Goal: Subscribe to service/newsletter

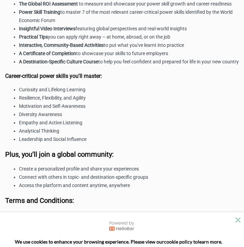
scroll to position [543, 0]
click at [236, 222] on icon "close" at bounding box center [237, 219] width 5 height 5
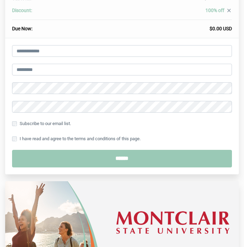
scroll to position [39, 0]
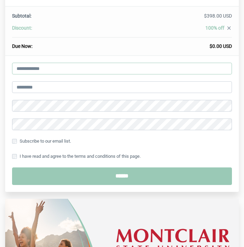
click at [85, 73] on input "email" at bounding box center [122, 69] width 220 height 12
type input "**********"
click at [73, 87] on input "text" at bounding box center [122, 87] width 220 height 12
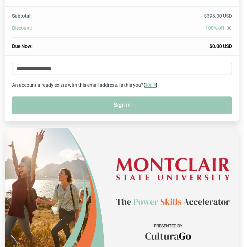
click at [157, 86] on link "Sign in" at bounding box center [150, 85] width 14 height 6
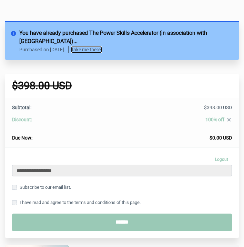
click at [102, 48] on link "Take me there!" at bounding box center [86, 49] width 31 height 7
